Goal: Information Seeking & Learning: Learn about a topic

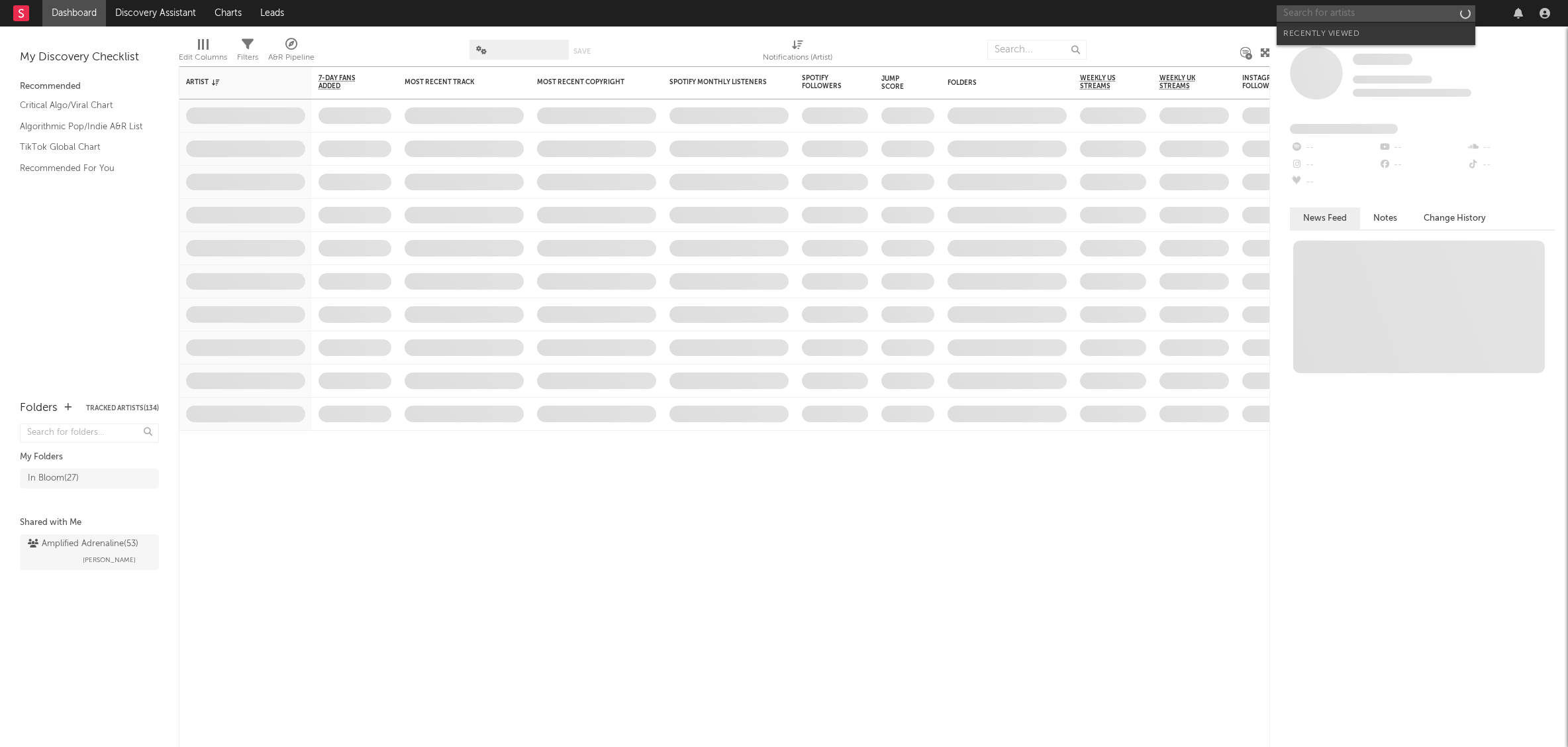
click at [1338, 12] on input "text" at bounding box center [1376, 13] width 198 height 17
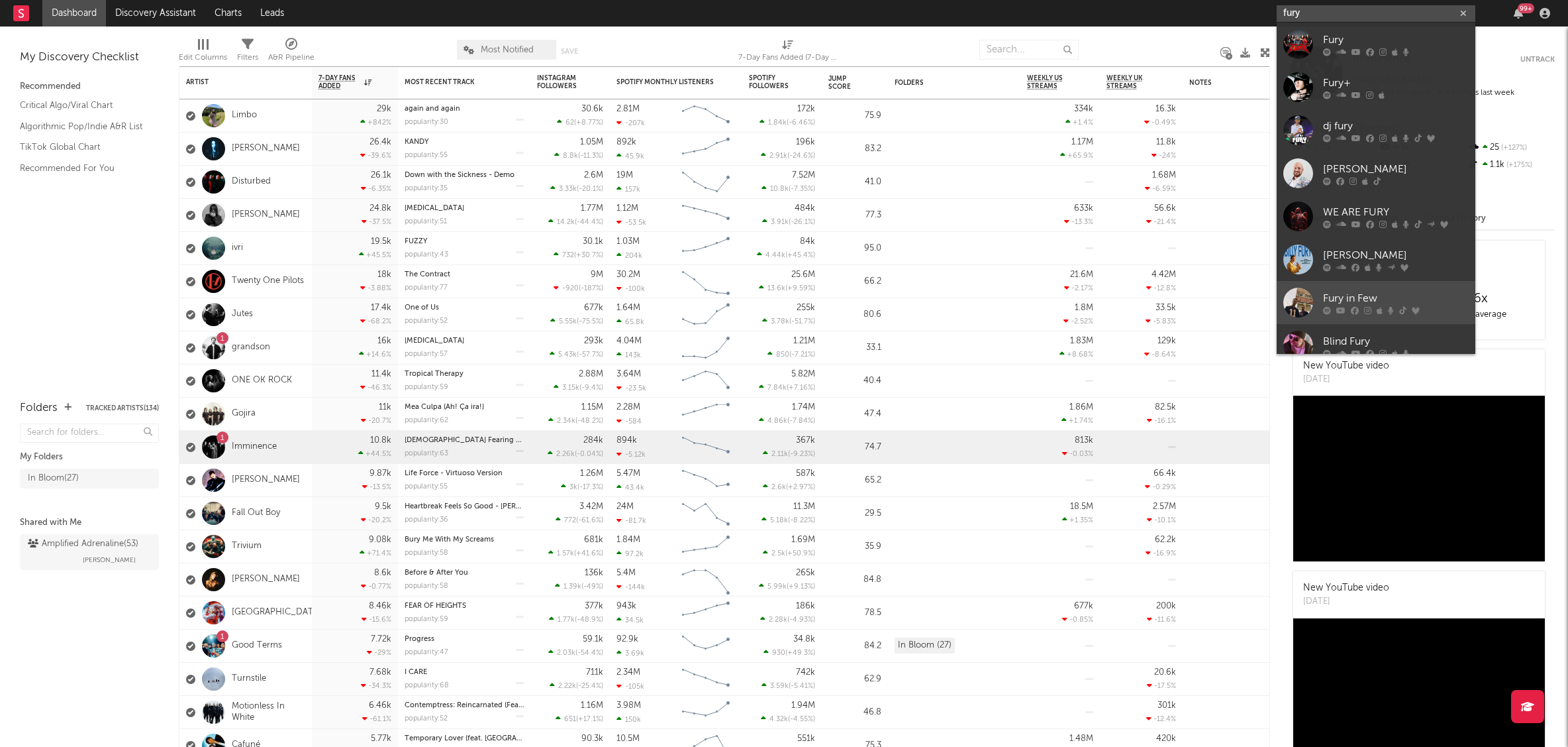
type input "fury"
click at [1406, 309] on div at bounding box center [1396, 310] width 146 height 8
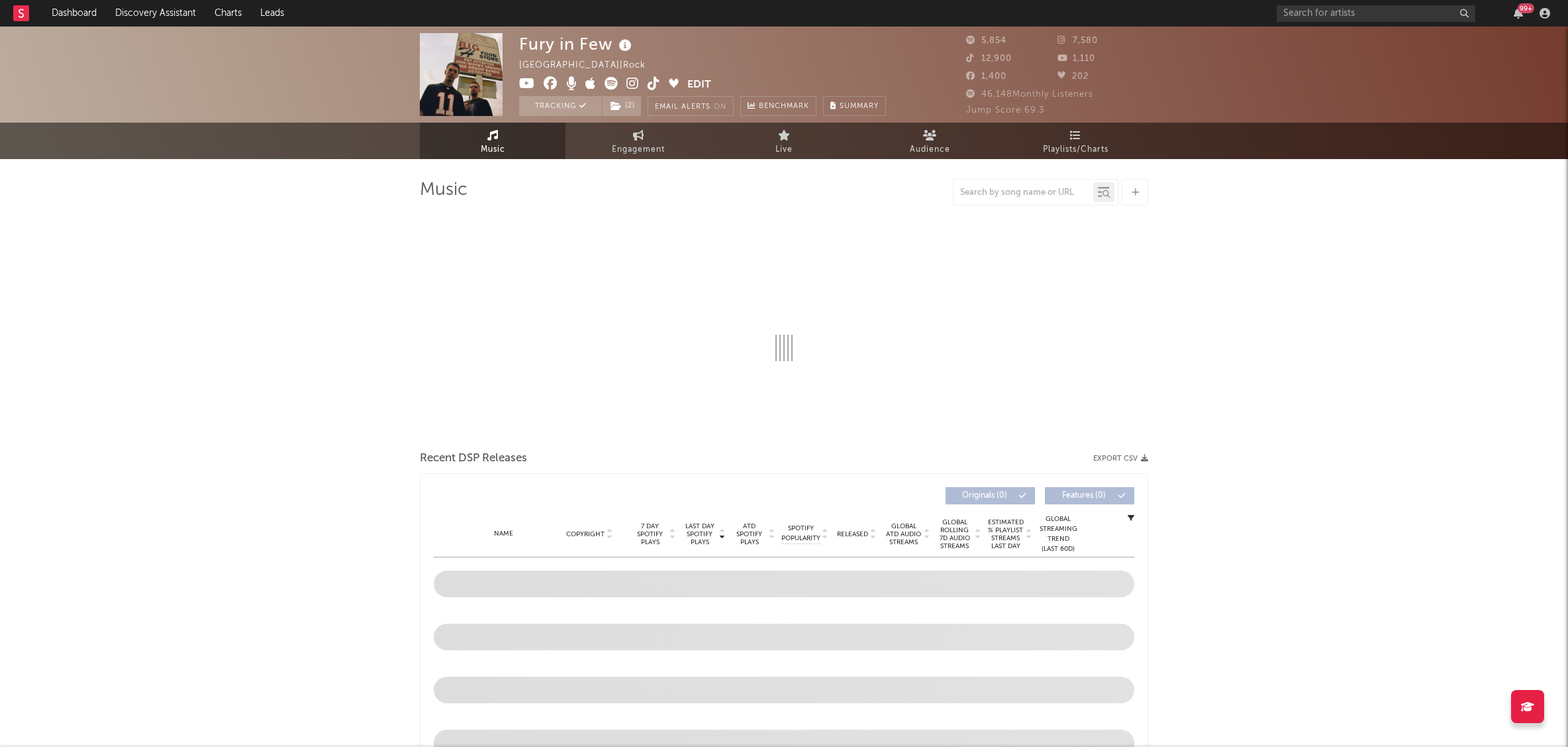
select select "1w"
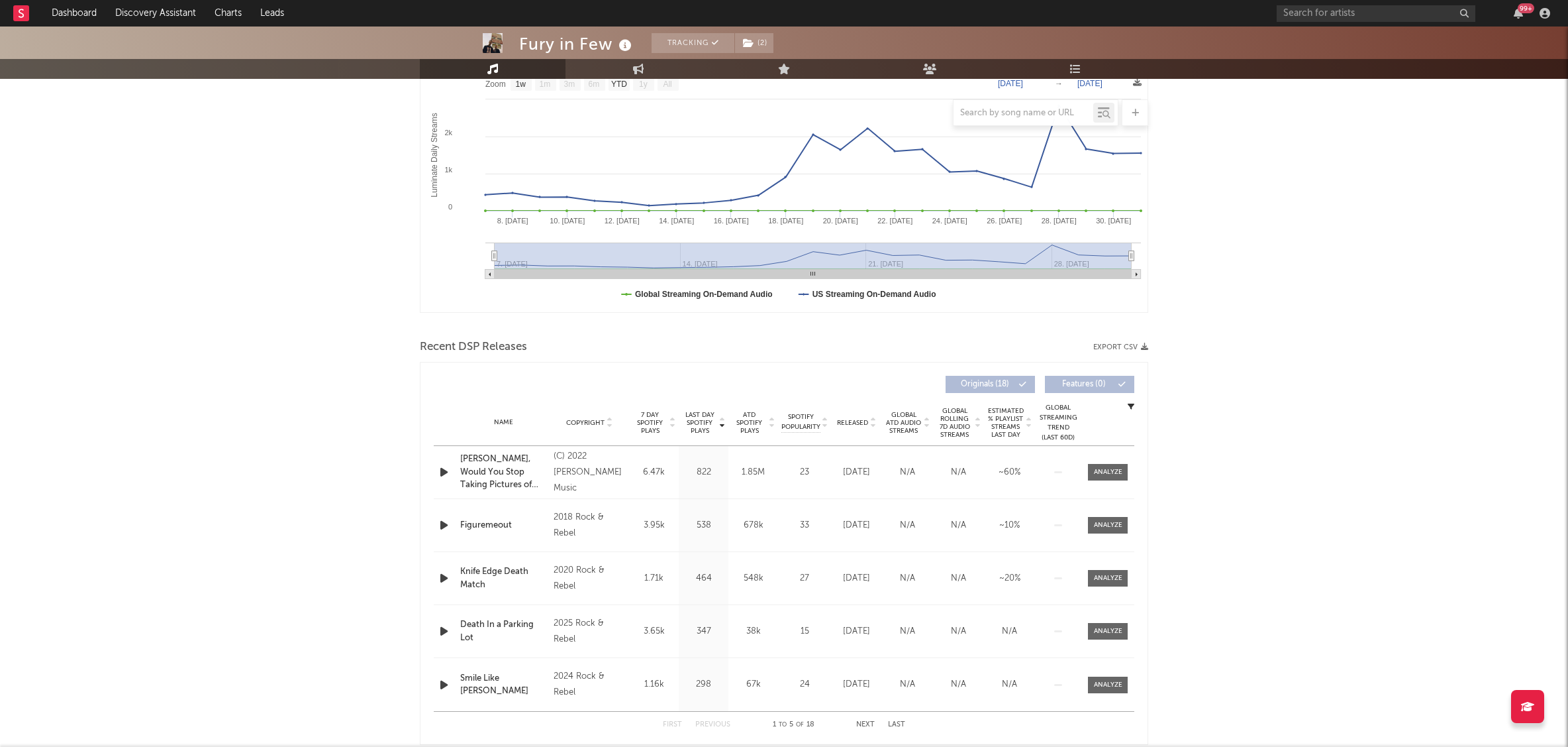
scroll to position [333, 0]
